Goal: Find contact information: Find contact information

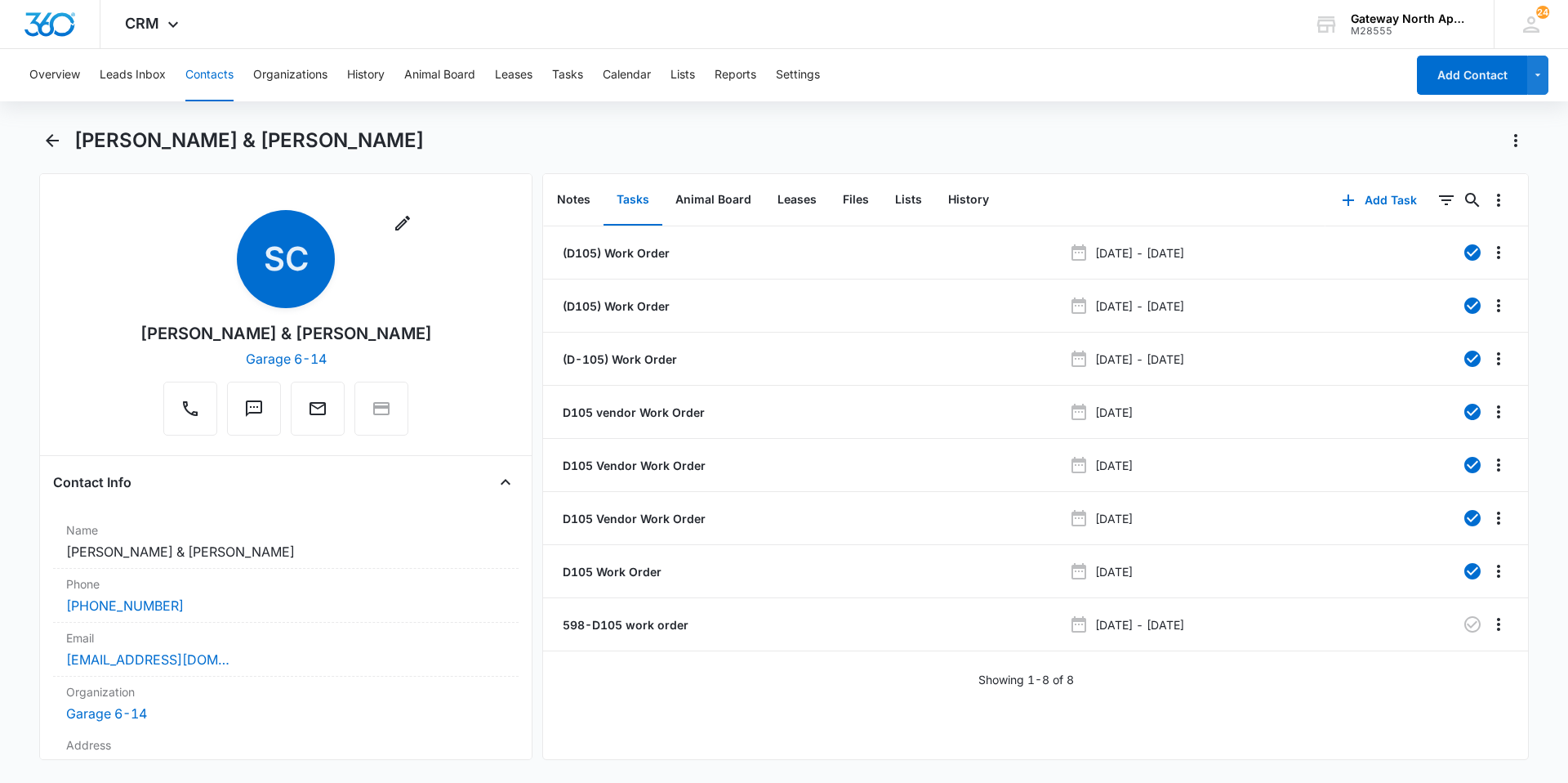
click at [205, 70] on button "Contacts" at bounding box center [209, 75] width 48 height 52
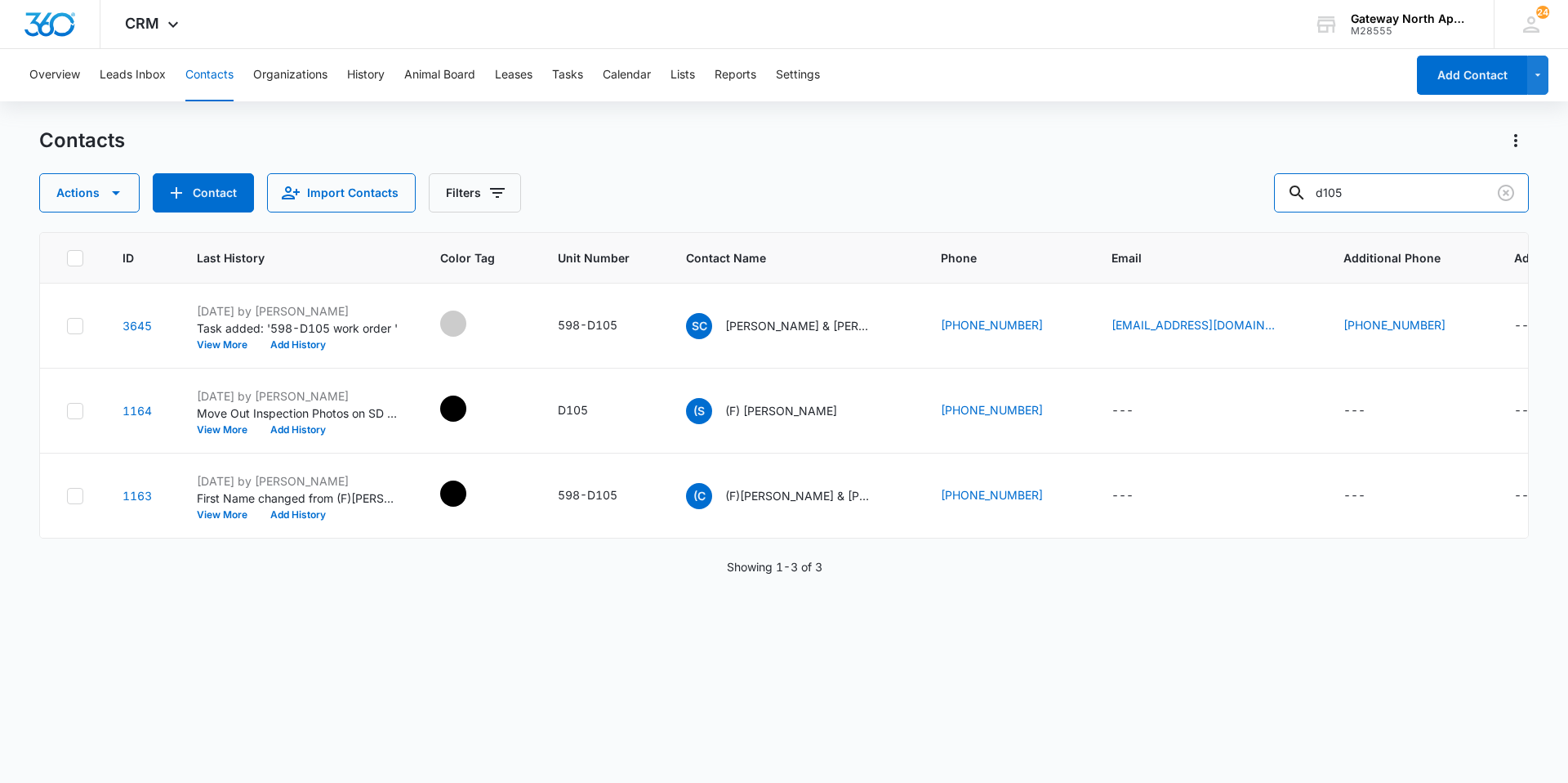
drag, startPoint x: 1365, startPoint y: 185, endPoint x: 1116, endPoint y: 181, distance: 249.0
click at [1116, 182] on div "Actions Contact Import Contacts Filters d105" at bounding box center [784, 193] width 1490 height 39
type input "n201"
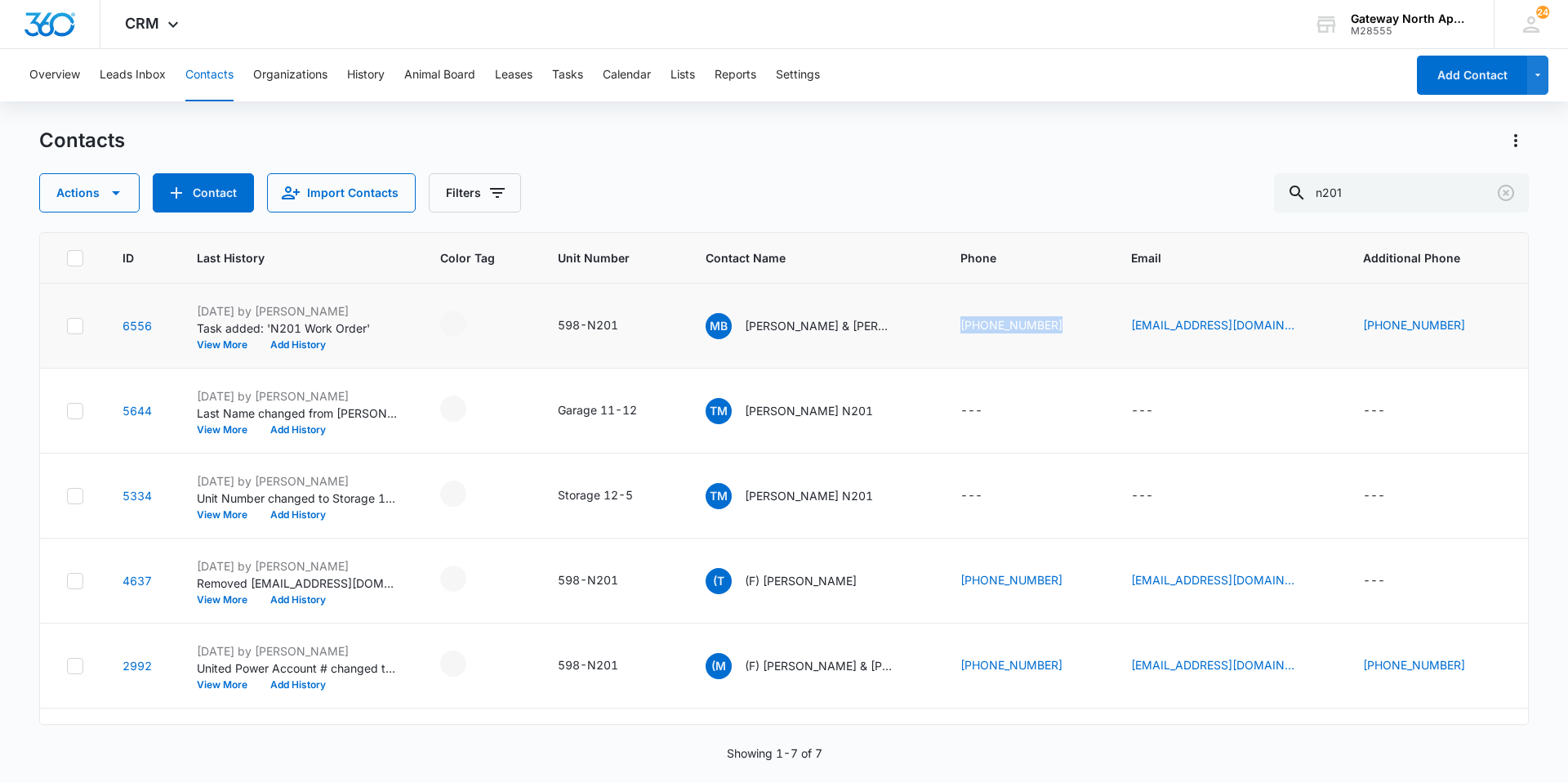
drag, startPoint x: 1056, startPoint y: 320, endPoint x: 949, endPoint y: 323, distance: 107.0
click at [949, 323] on td "[PHONE_NUMBER]" at bounding box center [1026, 326] width 171 height 85
drag, startPoint x: 949, startPoint y: 323, endPoint x: 985, endPoint y: 317, distance: 36.5
copy link "[PHONE_NUMBER]"
drag, startPoint x: 1445, startPoint y: 322, endPoint x: 1350, endPoint y: 327, distance: 95.1
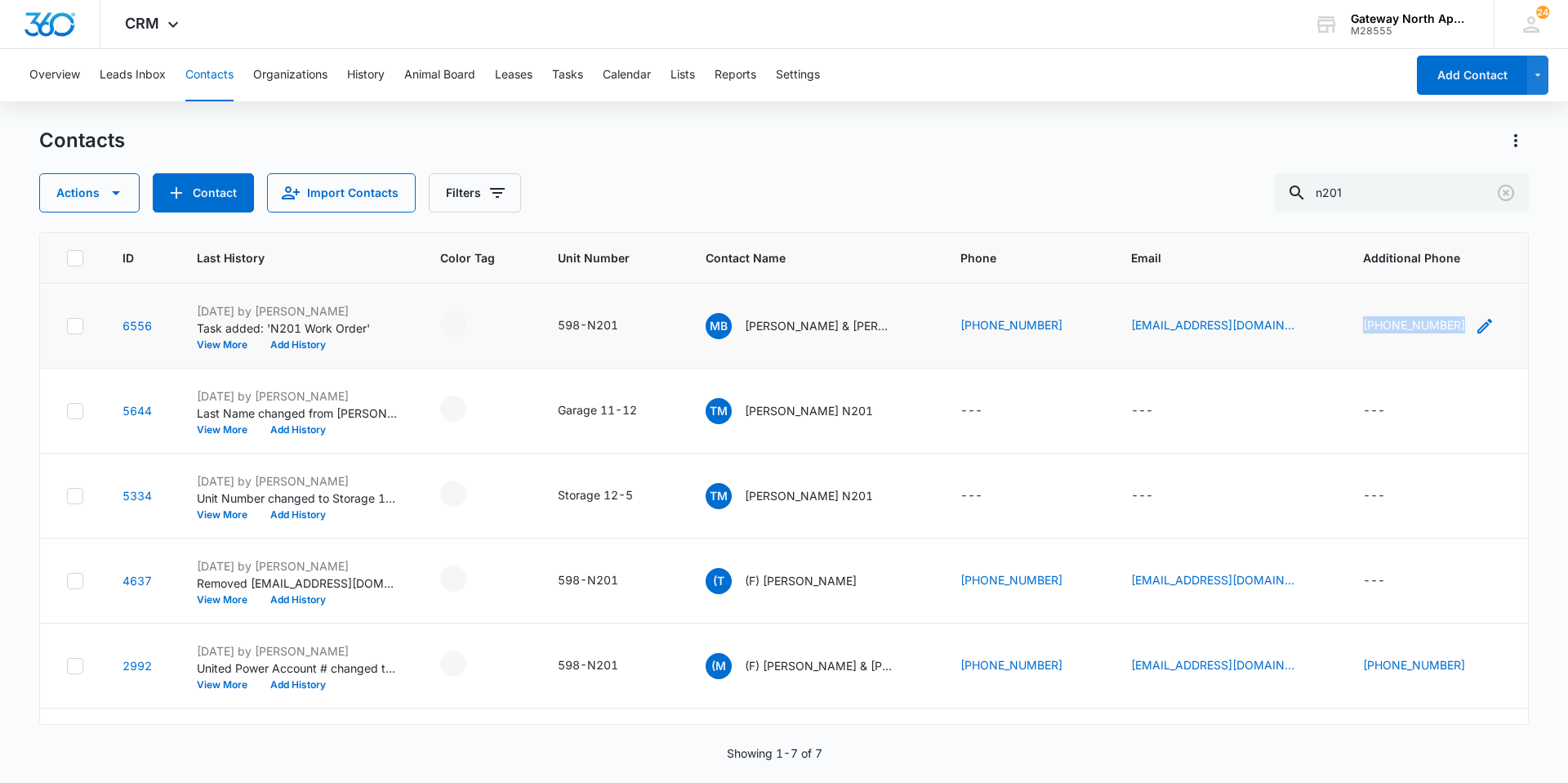
click at [1363, 327] on div "[PHONE_NUMBER]" at bounding box center [1428, 326] width 132 height 20
drag, startPoint x: 1350, startPoint y: 327, endPoint x: 1359, endPoint y: 325, distance: 9.2
copy link "[PHONE_NUMBER]"
